Goal: Information Seeking & Learning: Check status

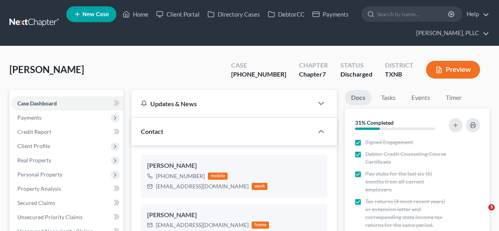
select select "4"
click at [138, 14] on link "Home" at bounding box center [136, 14] width 34 height 14
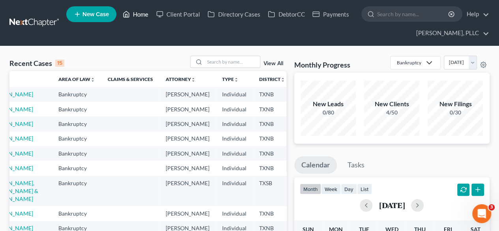
scroll to position [0, 33]
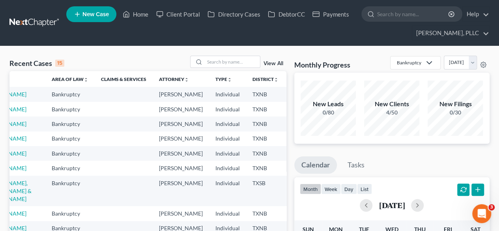
click at [400, 18] on input "search" at bounding box center [413, 14] width 72 height 15
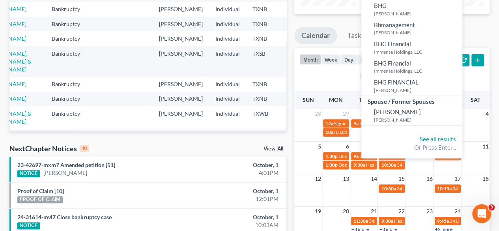
scroll to position [0, 0]
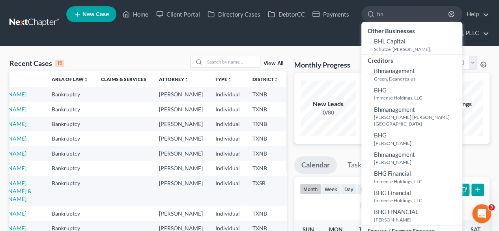
type input "b"
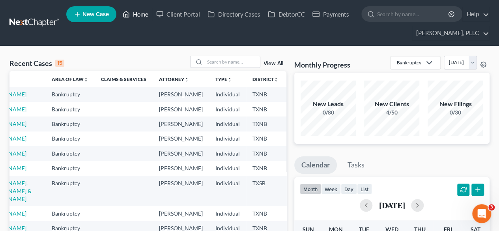
click at [142, 17] on link "Home" at bounding box center [136, 14] width 34 height 14
click at [221, 62] on input "search" at bounding box center [232, 61] width 55 height 11
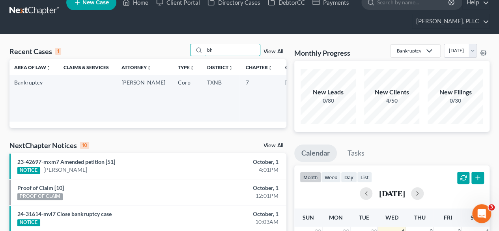
scroll to position [11, 0]
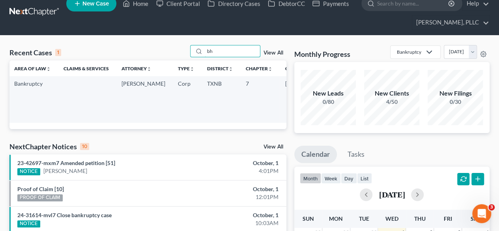
type input "b"
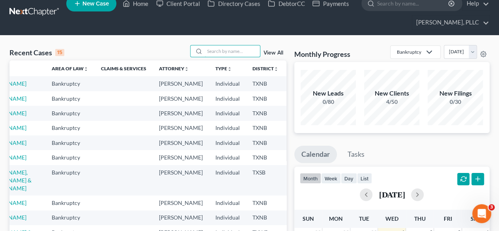
click at [220, 47] on input "search" at bounding box center [232, 50] width 55 height 11
type input "bhlounge"
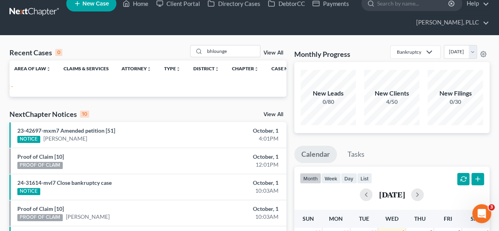
click at [403, 7] on input "search" at bounding box center [413, 3] width 72 height 15
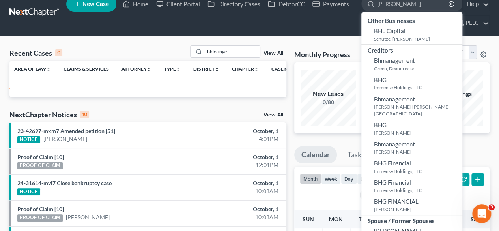
type input "bh lounge"
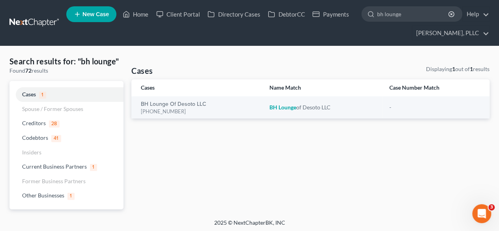
click at [279, 108] on em "Lounge" at bounding box center [288, 107] width 18 height 7
click at [150, 105] on link "BH Lounge of Desoto LLC" at bounding box center [174, 104] width 66 height 6
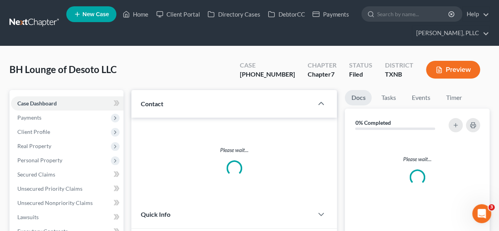
click at [173, 105] on div "Updates & News × Contact Please wait... Quick Info Status Referral Source Selec…" at bounding box center [234, 210] width 206 height 240
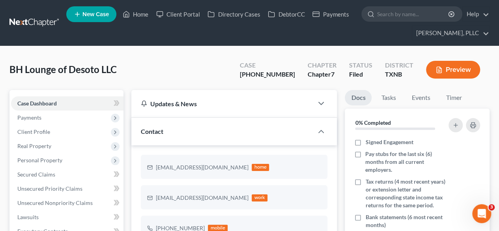
scroll to position [277, 0]
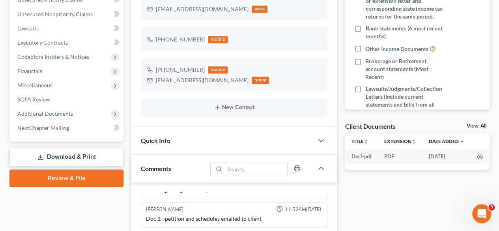
scroll to position [189, 0]
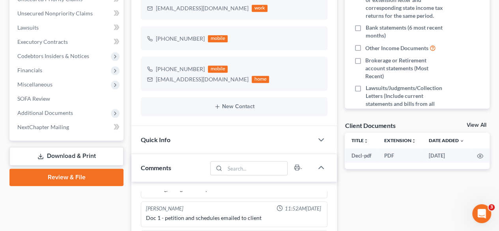
click at [50, 112] on span "Additional Documents" at bounding box center [45, 112] width 56 height 7
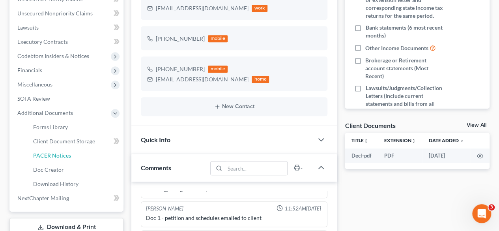
click at [49, 154] on span "PACER Notices" at bounding box center [52, 155] width 38 height 7
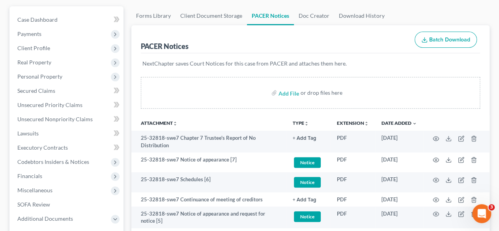
scroll to position [158, 0]
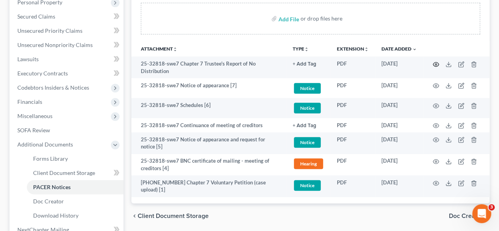
click at [436, 64] on circle "button" at bounding box center [436, 65] width 2 height 2
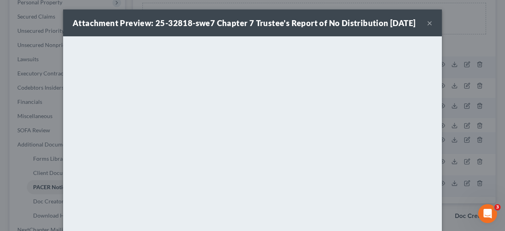
click at [427, 28] on button "×" at bounding box center [430, 22] width 6 height 9
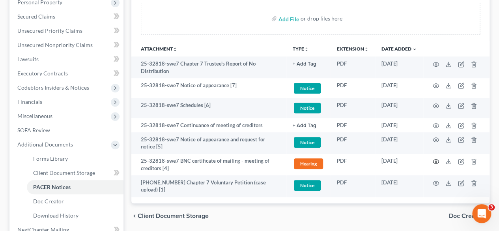
click at [436, 161] on circle "button" at bounding box center [436, 162] width 2 height 2
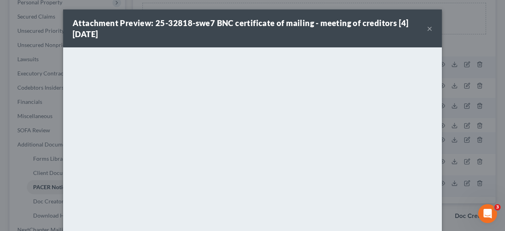
click at [427, 30] on button "×" at bounding box center [430, 28] width 6 height 9
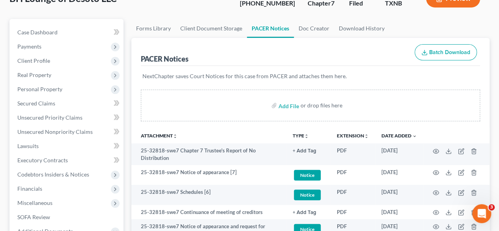
scroll to position [71, 0]
